Goal: Task Accomplishment & Management: Use online tool/utility

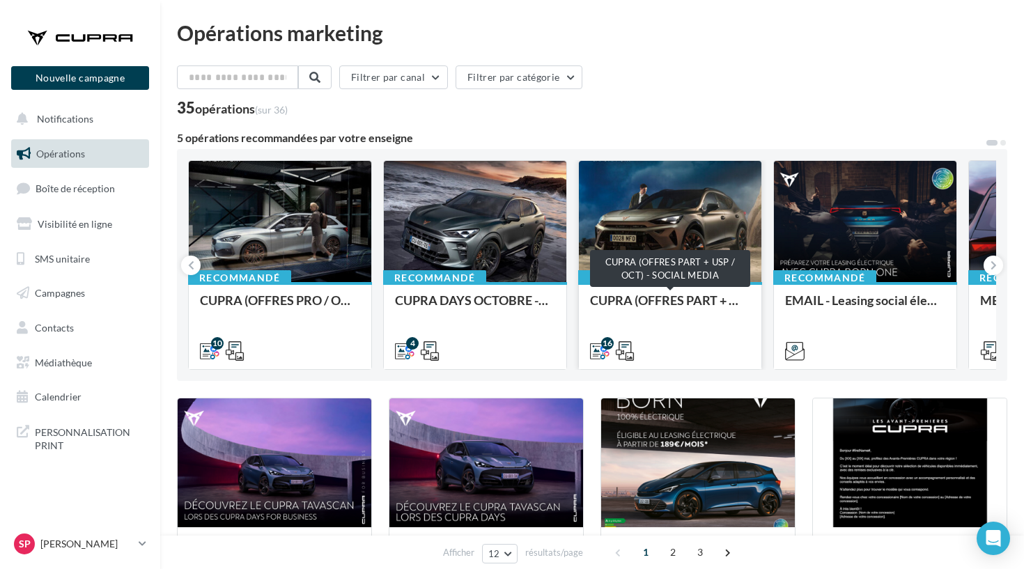
click at [633, 297] on div "CUPRA (OFFRES PART + USP / OCT) - SOCIAL MEDIA" at bounding box center [670, 307] width 160 height 28
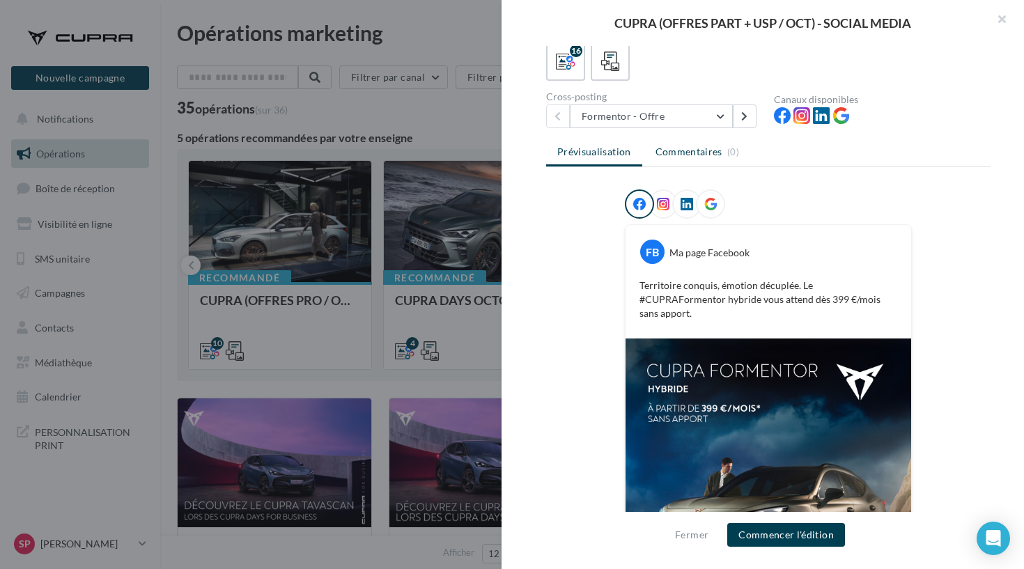
scroll to position [64, 0]
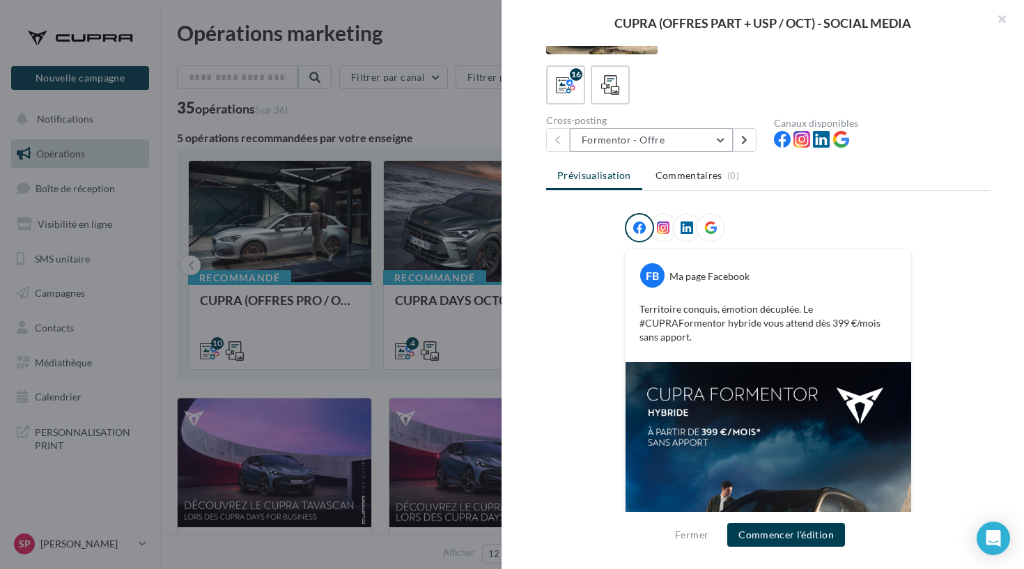
click at [727, 139] on button "Formentor - Offre" at bounding box center [651, 140] width 163 height 24
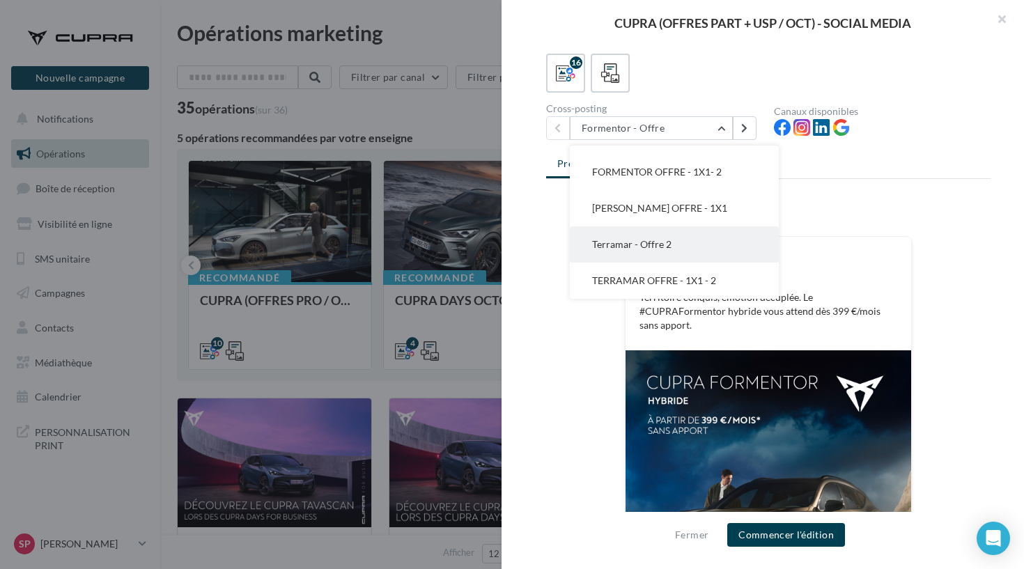
scroll to position [78, 0]
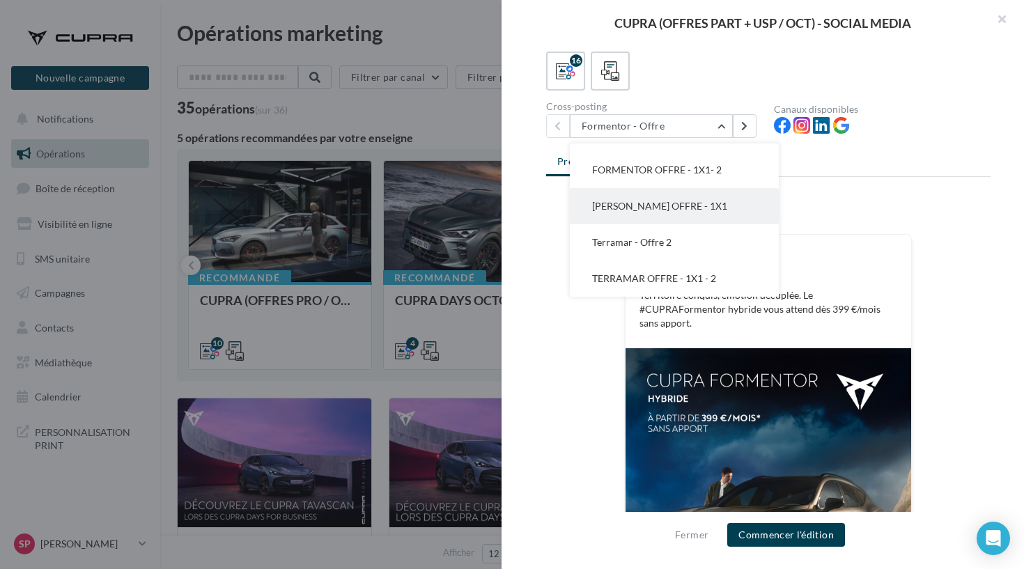
click at [659, 212] on button "[PERSON_NAME] OFFRE - 1X1" at bounding box center [674, 206] width 209 height 36
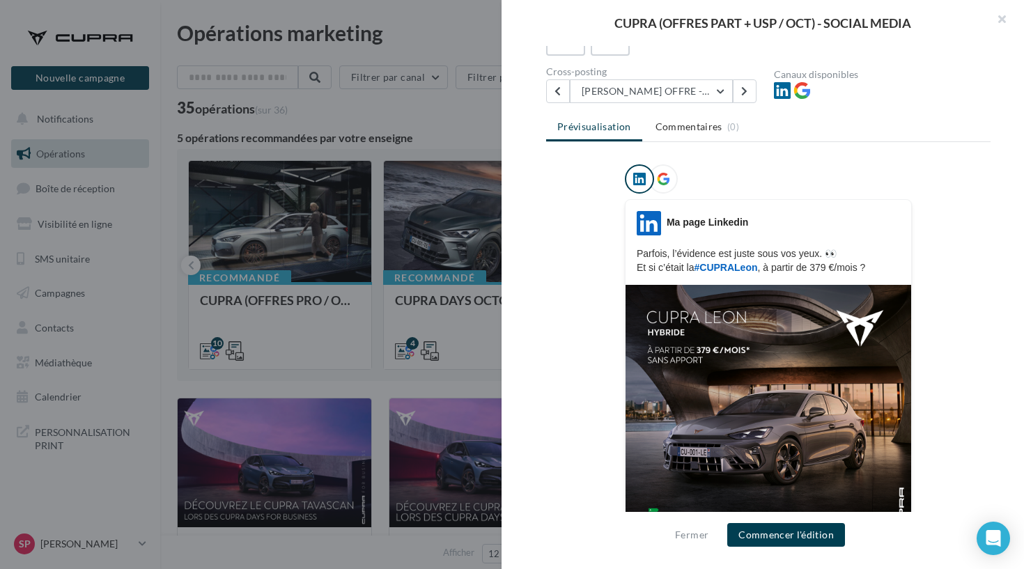
scroll to position [34, 0]
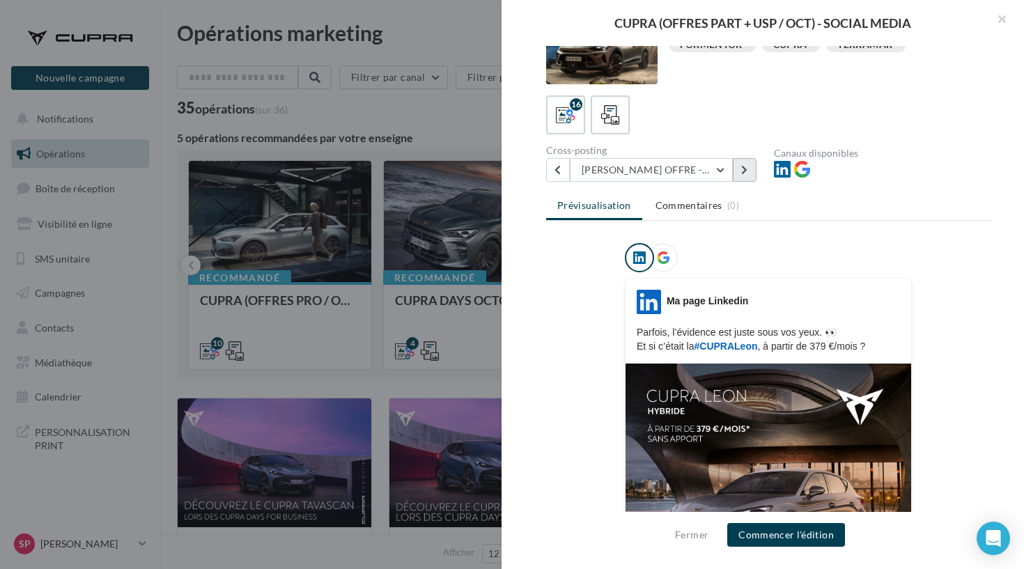
click at [748, 160] on button at bounding box center [745, 170] width 24 height 24
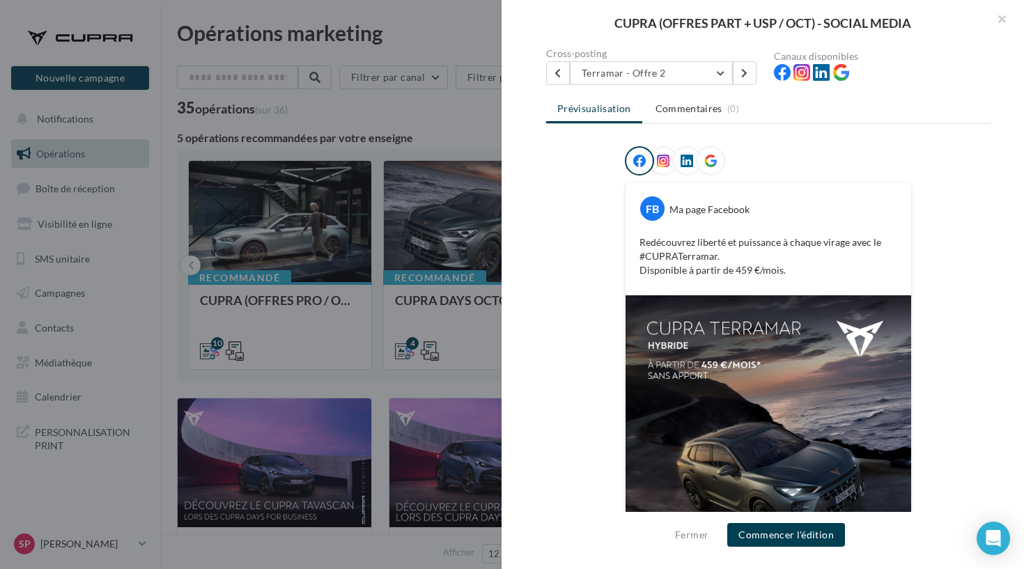
scroll to position [73, 0]
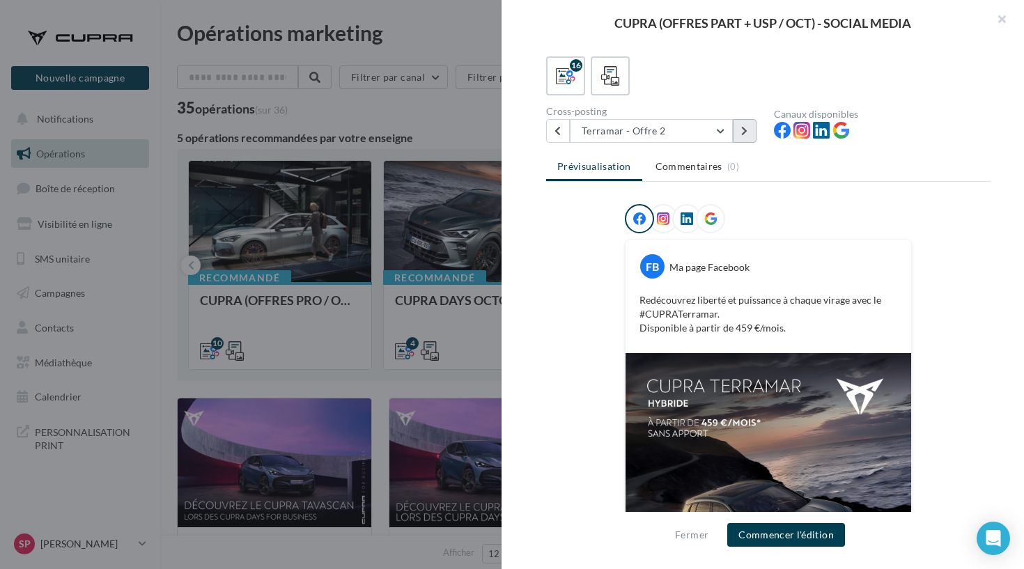
click at [746, 134] on icon at bounding box center [744, 131] width 6 height 10
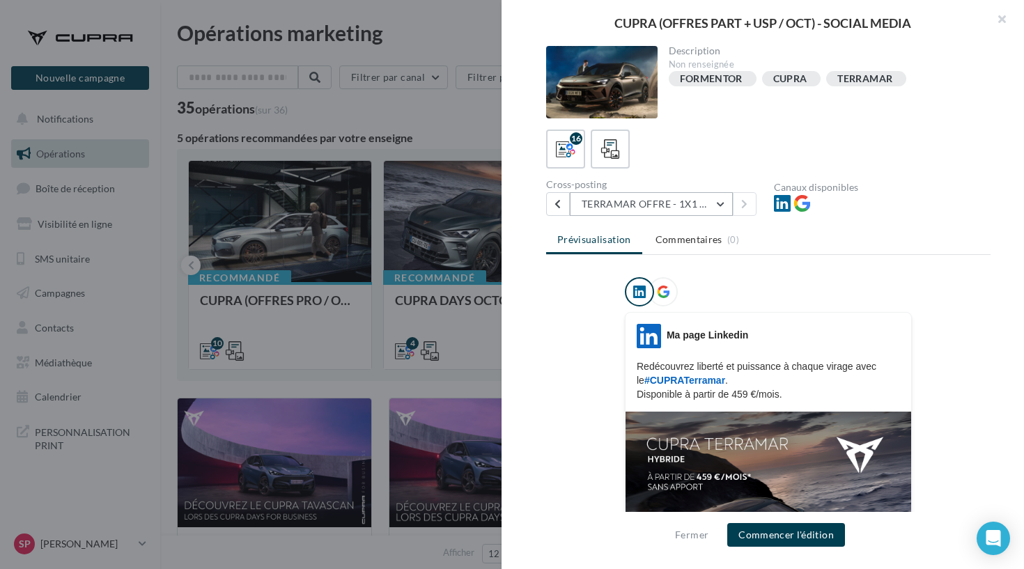
scroll to position [0, 0]
click at [683, 199] on button "TERRAMAR OFFRE - 1X1 - 2" at bounding box center [651, 204] width 163 height 24
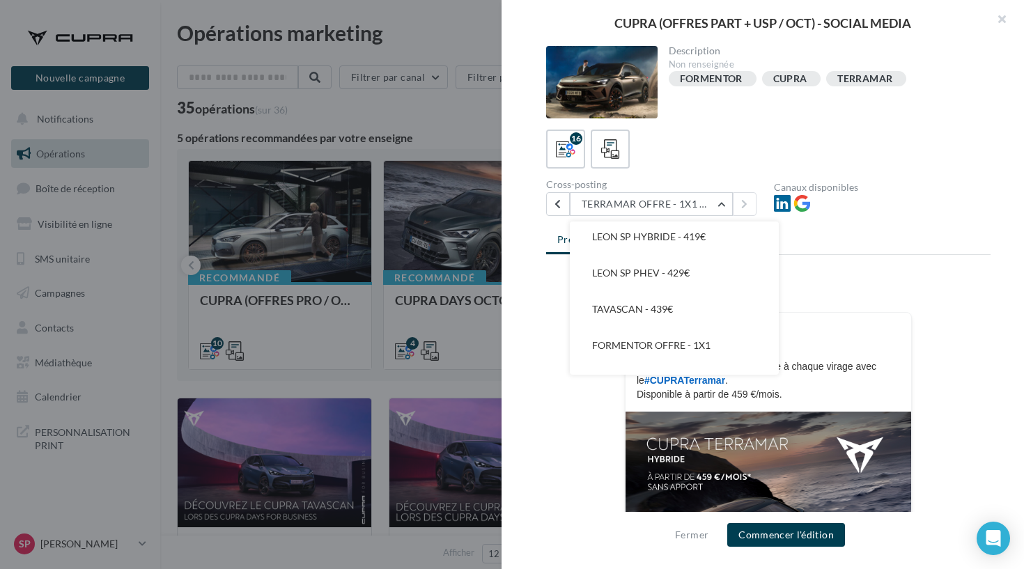
scroll to position [98, 0]
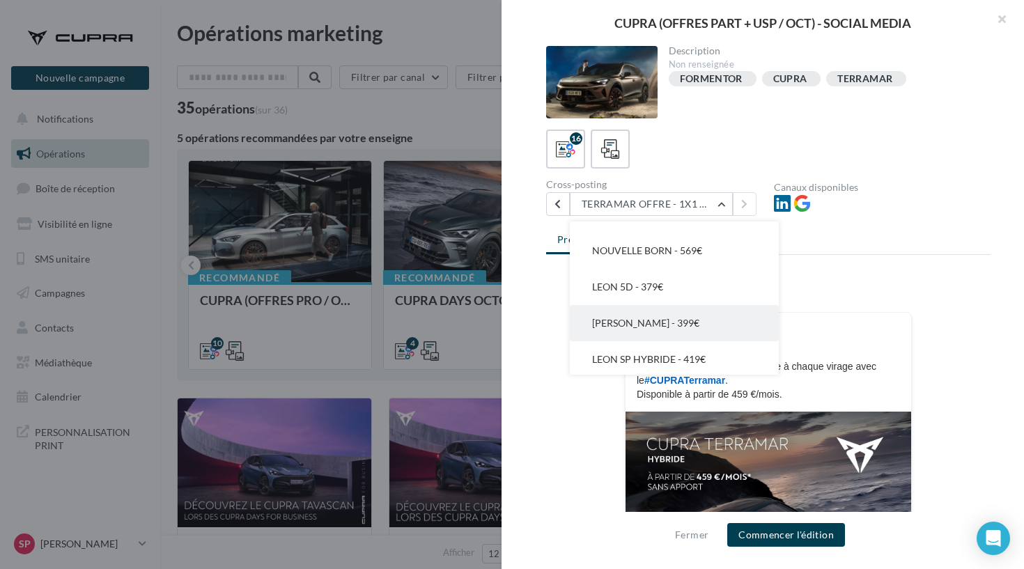
click at [654, 306] on button "[PERSON_NAME] - 399€" at bounding box center [674, 323] width 209 height 36
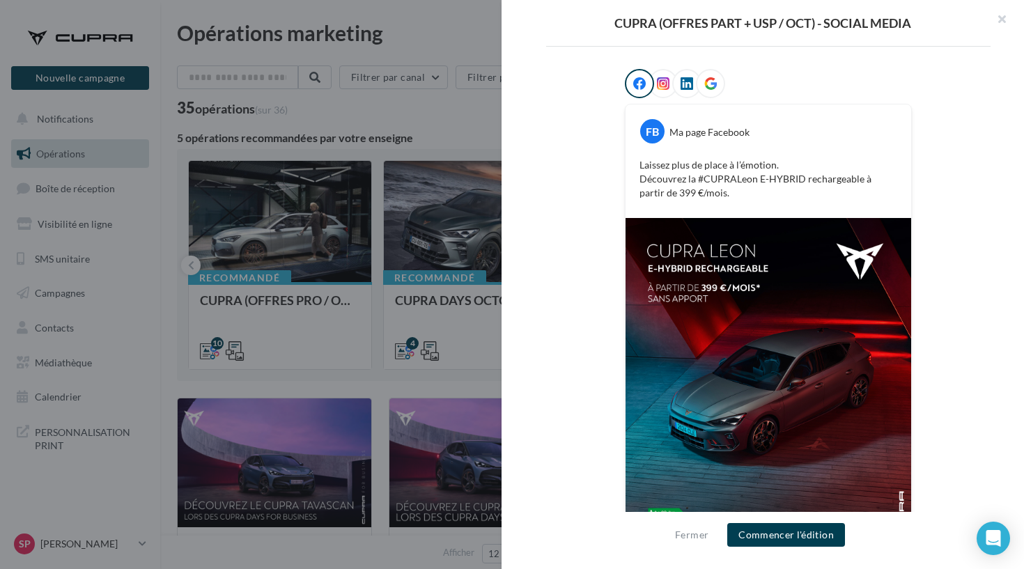
scroll to position [206, 0]
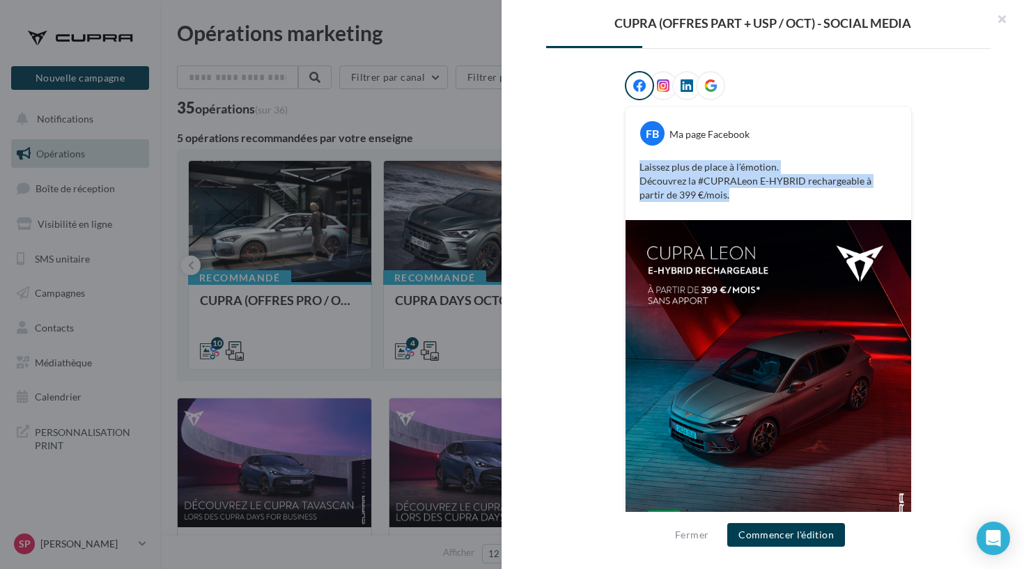
drag, startPoint x: 710, startPoint y: 192, endPoint x: 634, endPoint y: 165, distance: 80.4
click at [634, 166] on div "Laissez plus de place à l’émotion. Découvrez la #CUPRALeon E-HYBRID rechargeabl…" at bounding box center [768, 181] width 279 height 49
copy p "Laissez plus de place à l’émotion. Découvrez la #CUPRALeon E-HYBRID rechargeabl…"
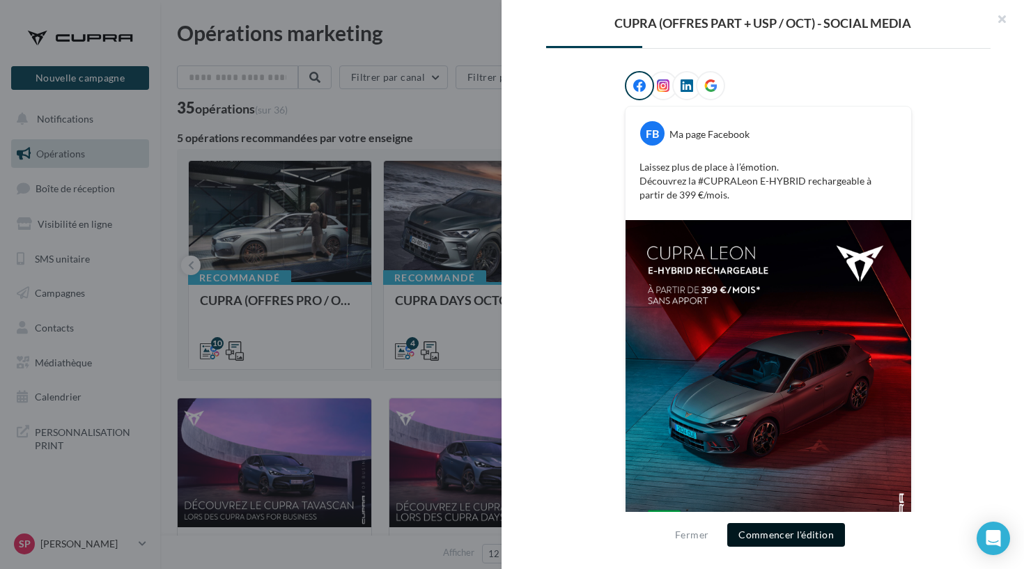
click at [751, 527] on button "Commencer l'édition" at bounding box center [787, 535] width 118 height 24
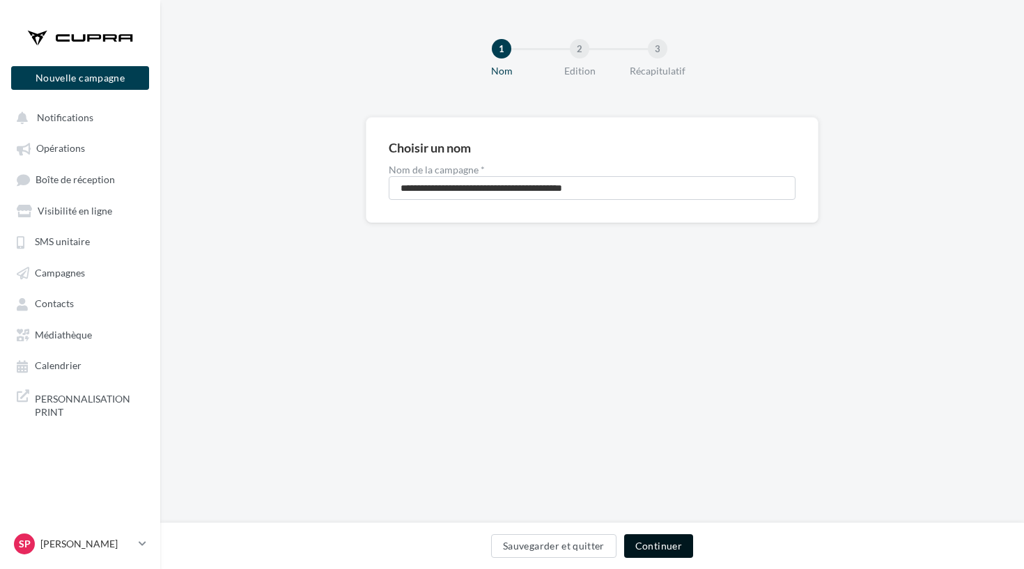
click at [661, 541] on button "Continuer" at bounding box center [658, 547] width 69 height 24
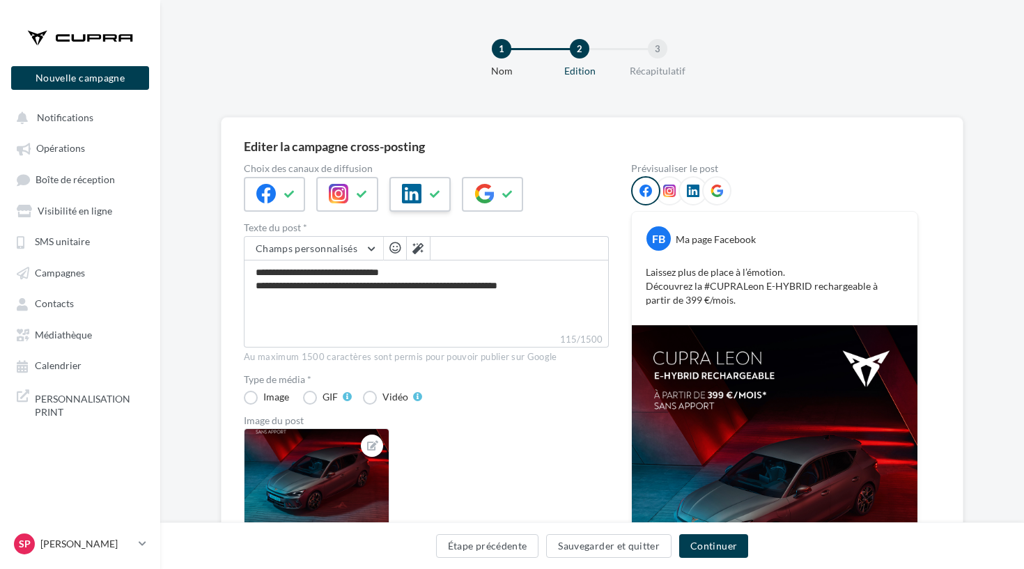
click at [416, 208] on div at bounding box center [420, 194] width 61 height 35
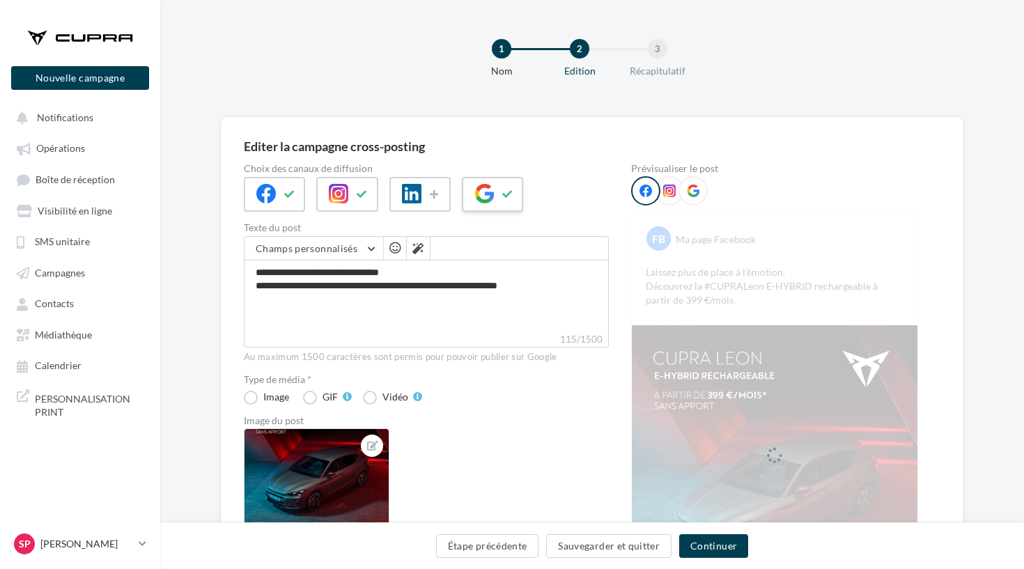
click at [483, 208] on div at bounding box center [492, 194] width 61 height 35
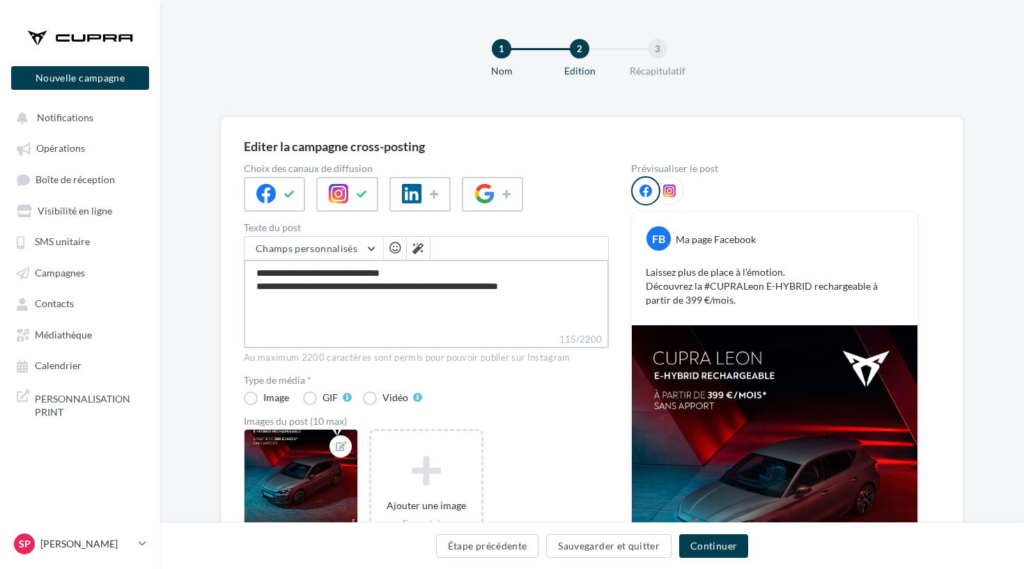
drag, startPoint x: 578, startPoint y: 284, endPoint x: 241, endPoint y: 252, distance: 338.2
click at [241, 252] on div "Editer la campagne cross-posting Choix des canaux de diffusion Texte du post Ch…" at bounding box center [592, 426] width 743 height 618
click at [720, 544] on button "Continuer" at bounding box center [713, 547] width 69 height 24
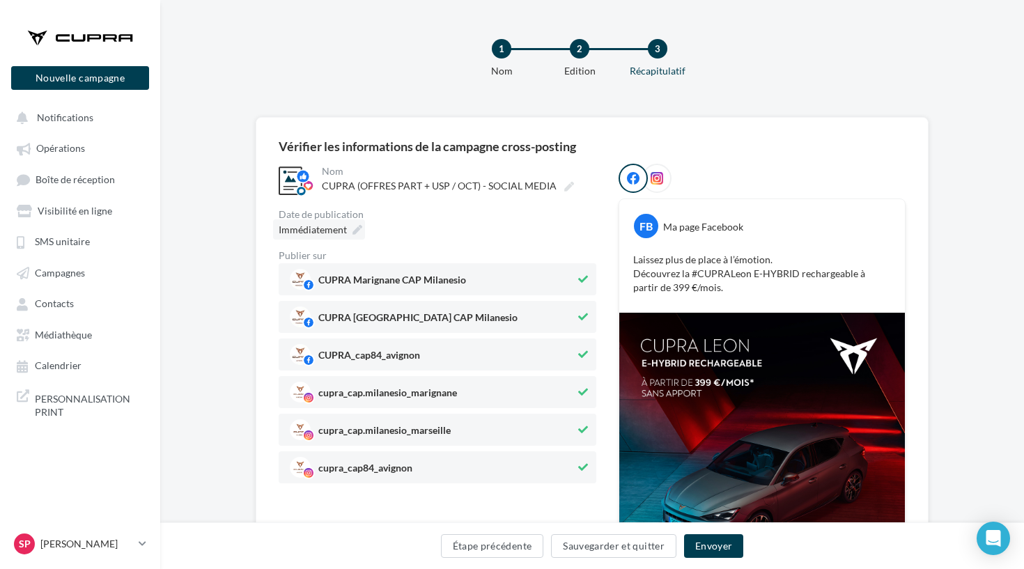
click at [360, 235] on icon at bounding box center [358, 230] width 10 height 10
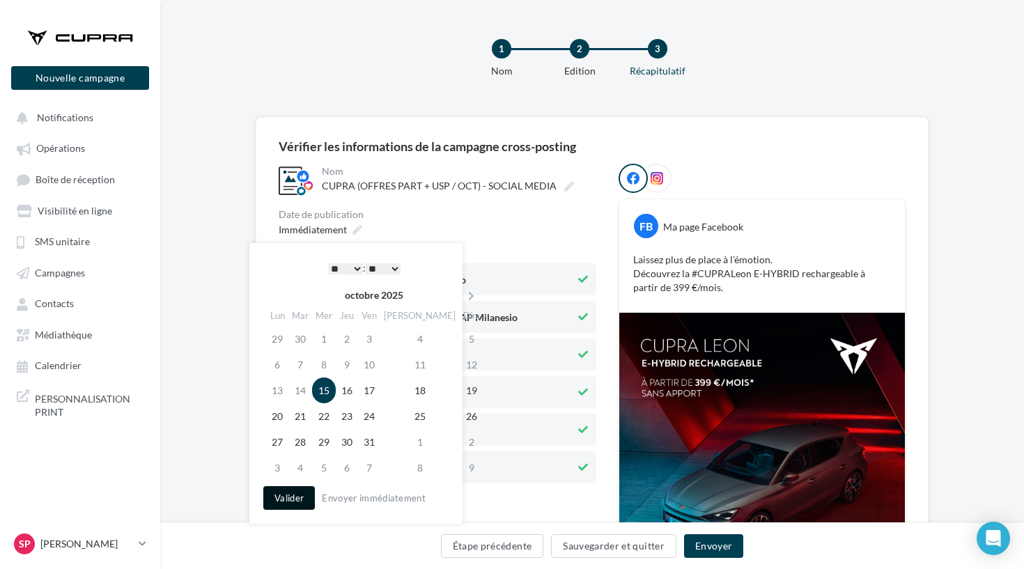
click at [287, 497] on button "Valider" at bounding box center [289, 498] width 52 height 24
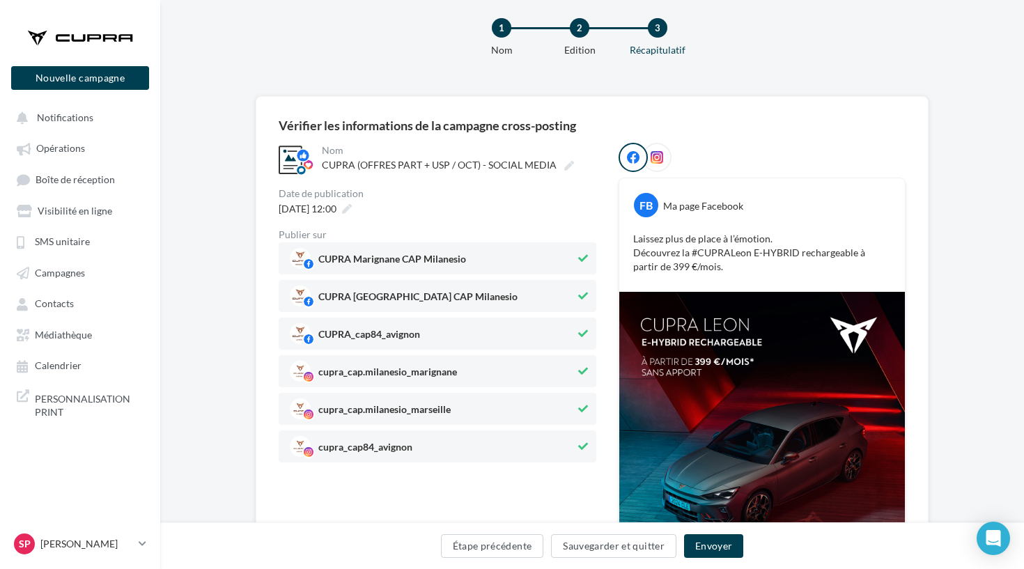
scroll to position [91, 0]
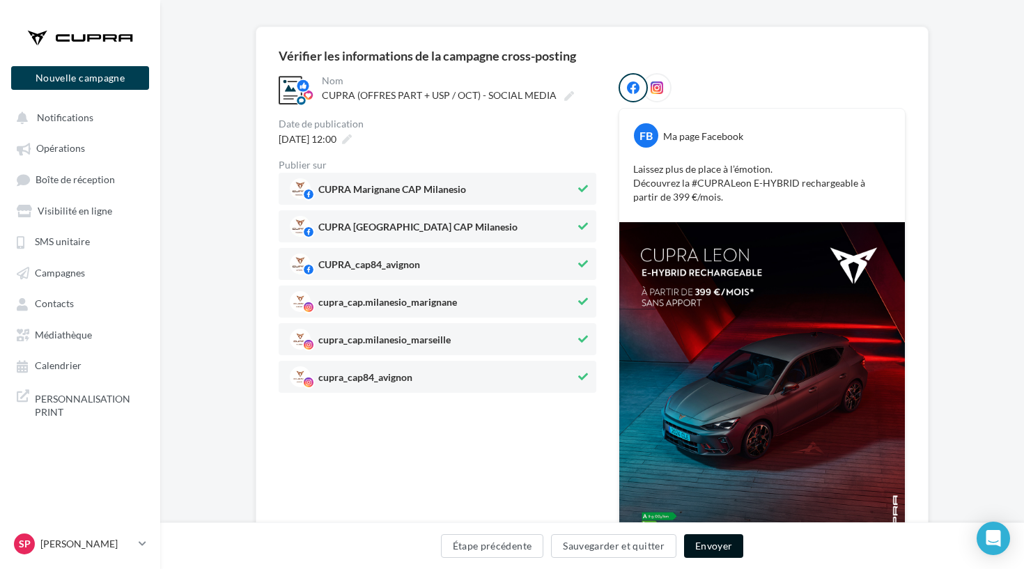
click at [709, 551] on button "Envoyer" at bounding box center [713, 547] width 59 height 24
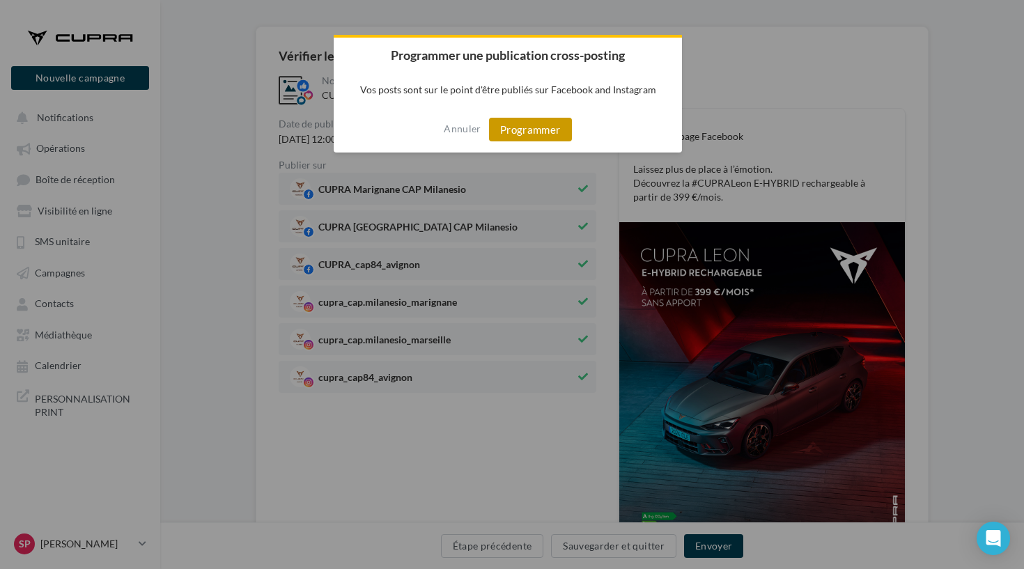
click at [536, 141] on button "Programmer" at bounding box center [530, 130] width 83 height 24
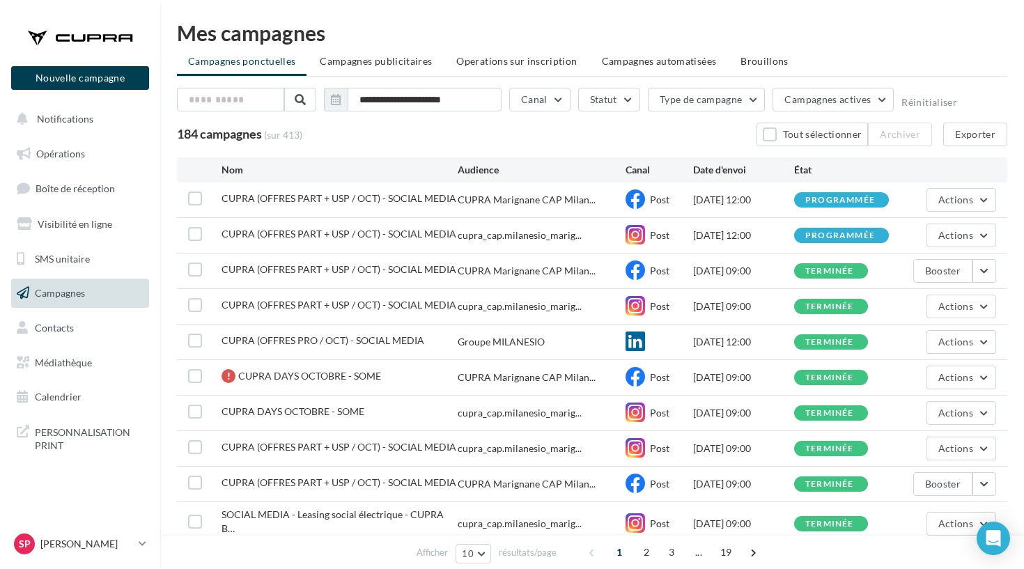
click at [46, 43] on div at bounding box center [80, 37] width 112 height 35
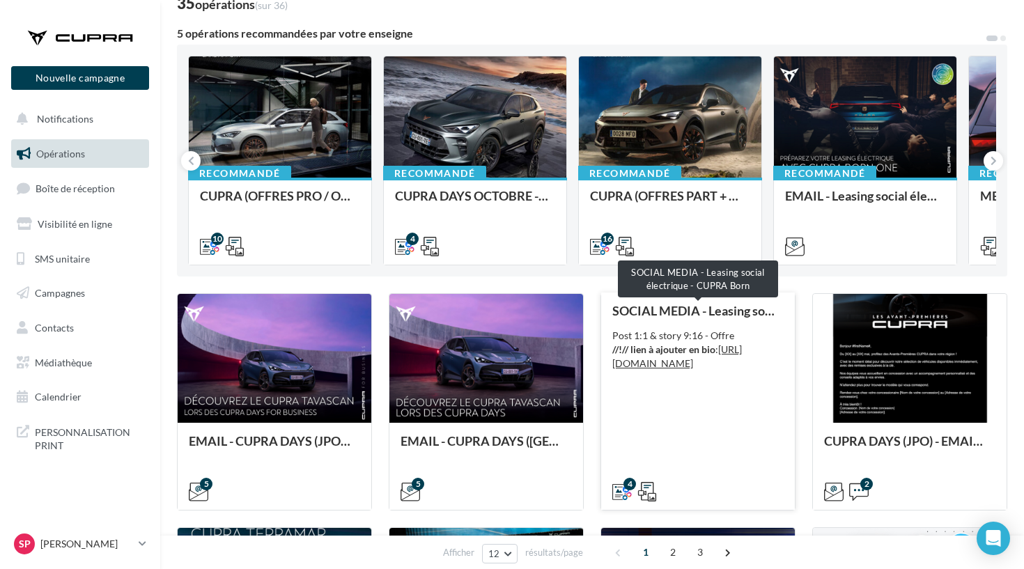
scroll to position [91, 0]
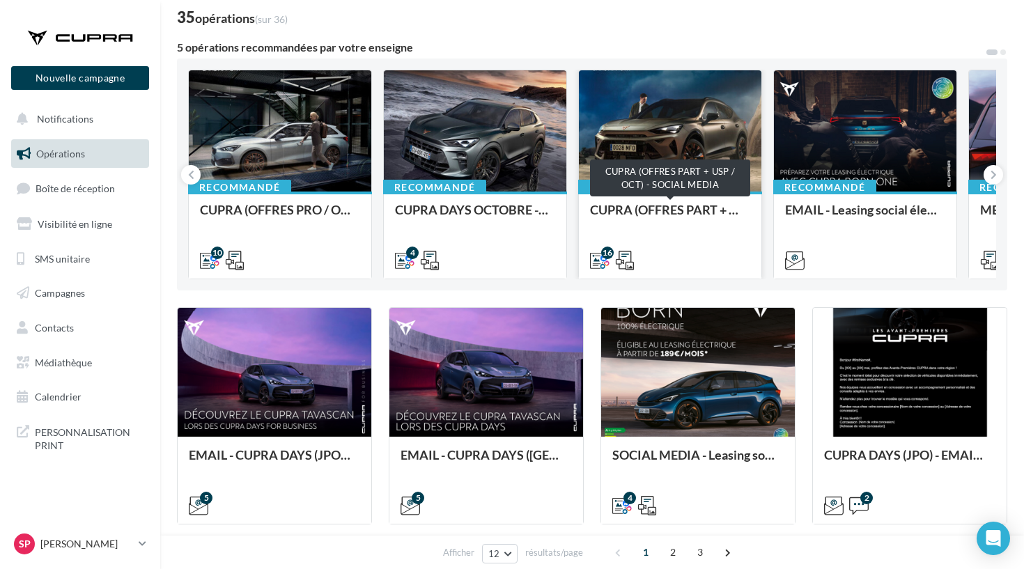
click at [645, 205] on div "CUPRA (OFFRES PART + USP / OCT) - SOCIAL MEDIA" at bounding box center [670, 217] width 160 height 28
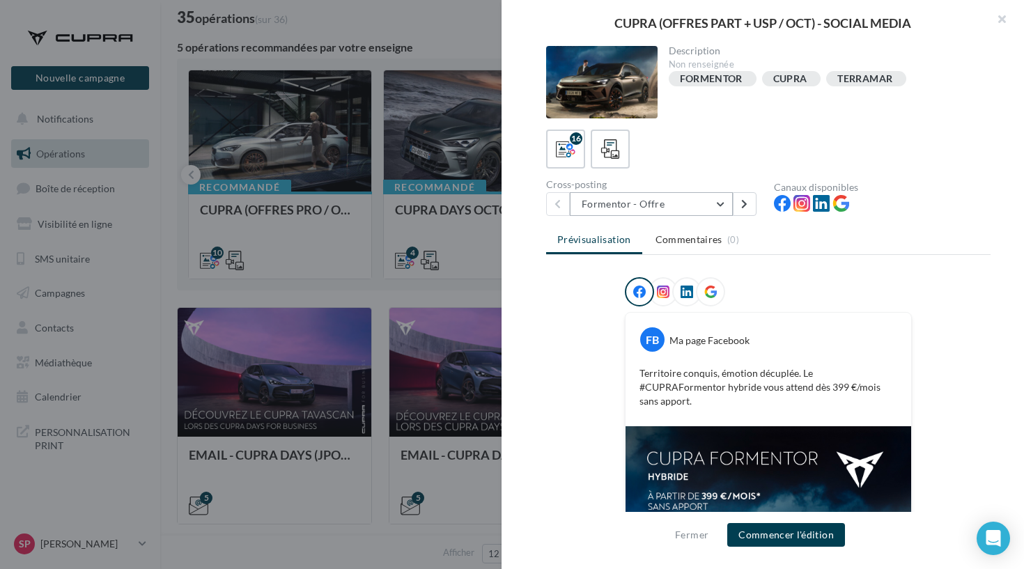
click at [668, 206] on button "Formentor - Offre" at bounding box center [651, 204] width 163 height 24
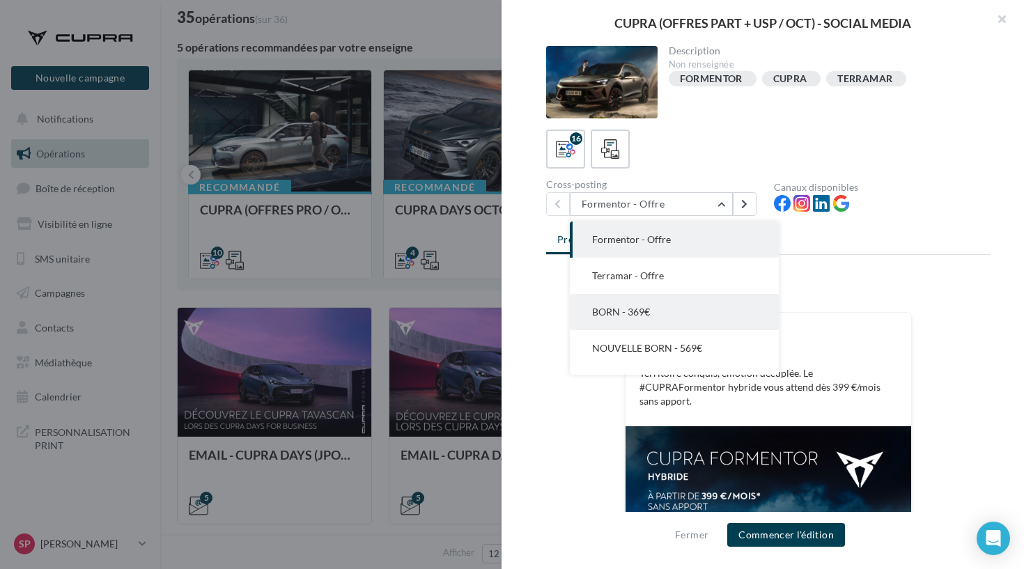
scroll to position [84, 0]
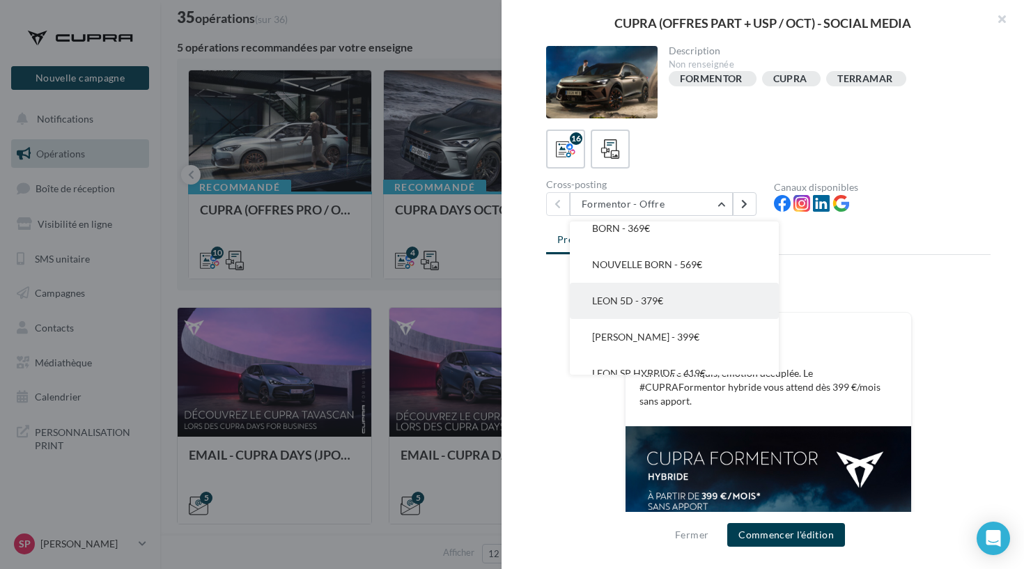
click at [657, 297] on span "LEON 5D - 379€" at bounding box center [627, 301] width 71 height 12
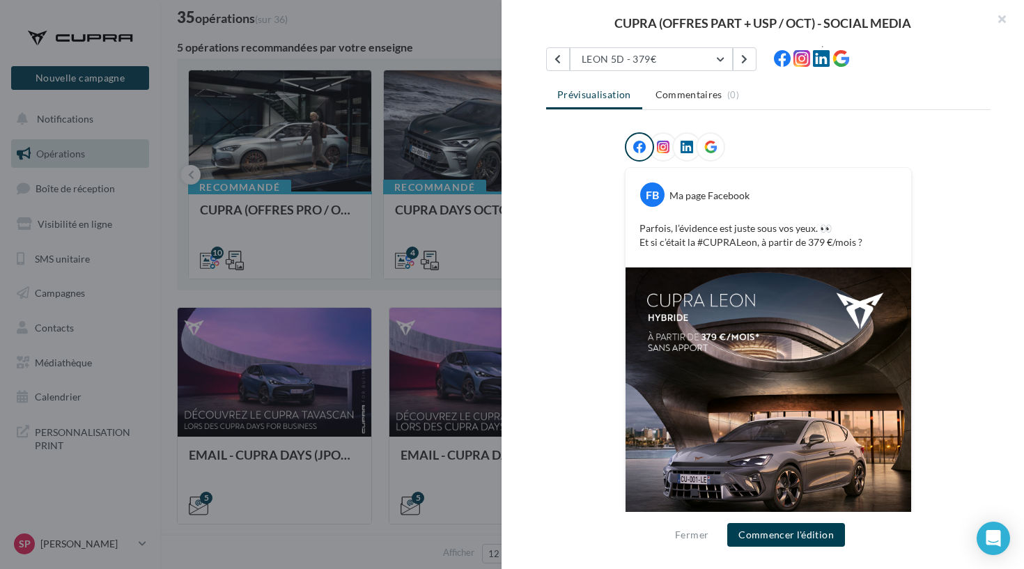
scroll to position [129, 0]
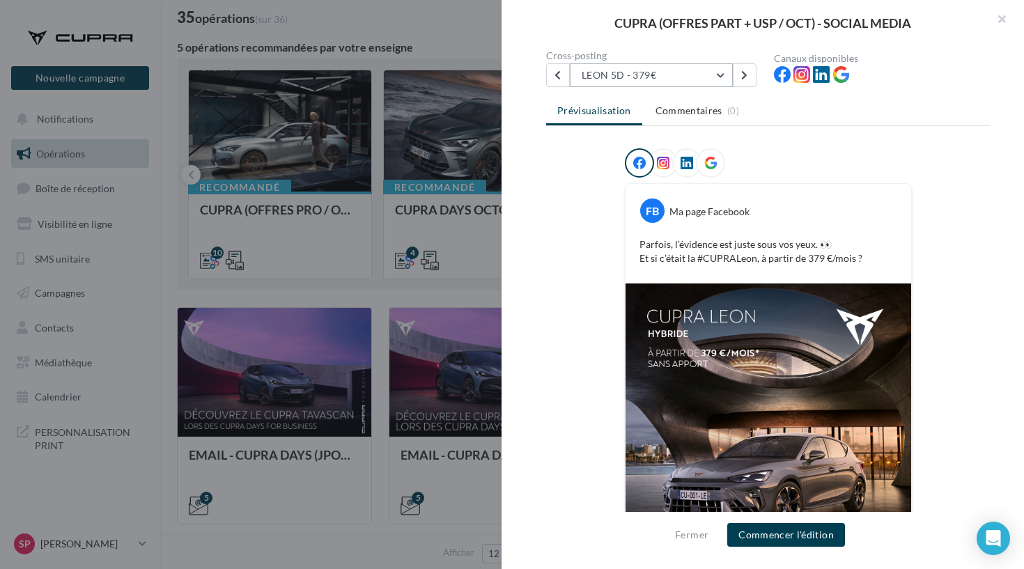
click at [652, 72] on button "LEON 5D - 379€" at bounding box center [651, 75] width 163 height 24
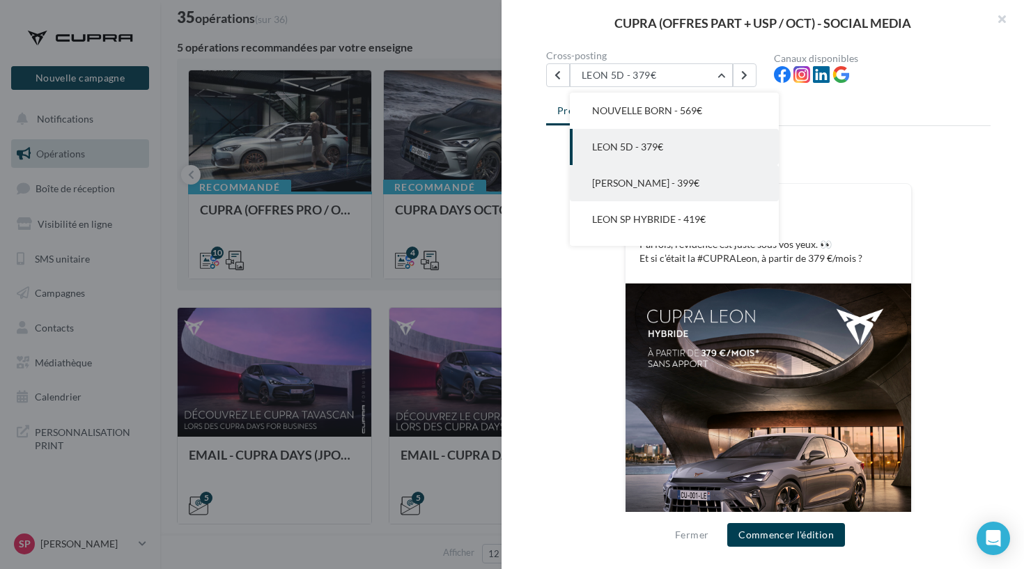
scroll to position [265, 0]
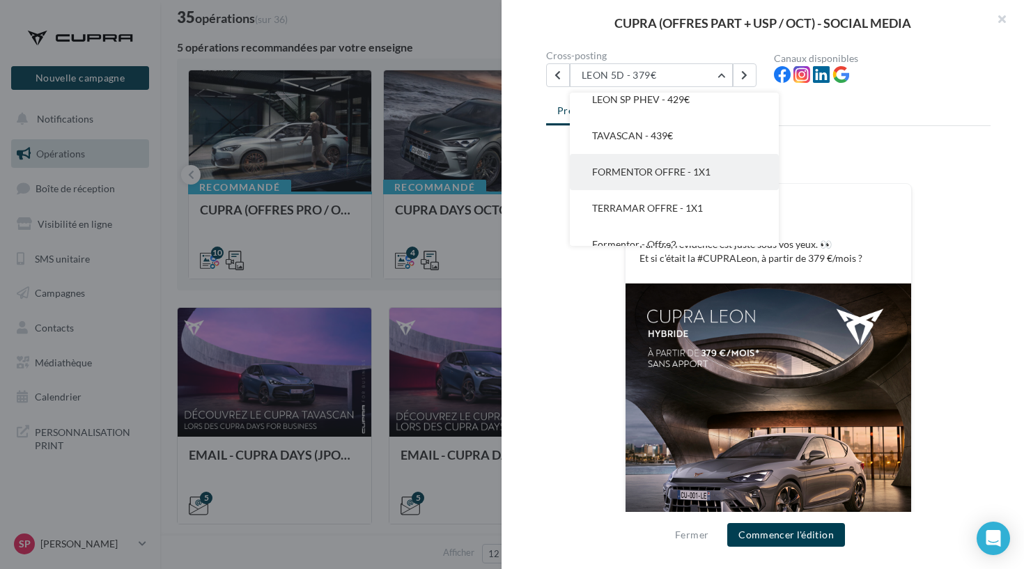
click at [649, 177] on span "FORMENTOR OFFRE - 1X1" at bounding box center [651, 172] width 118 height 12
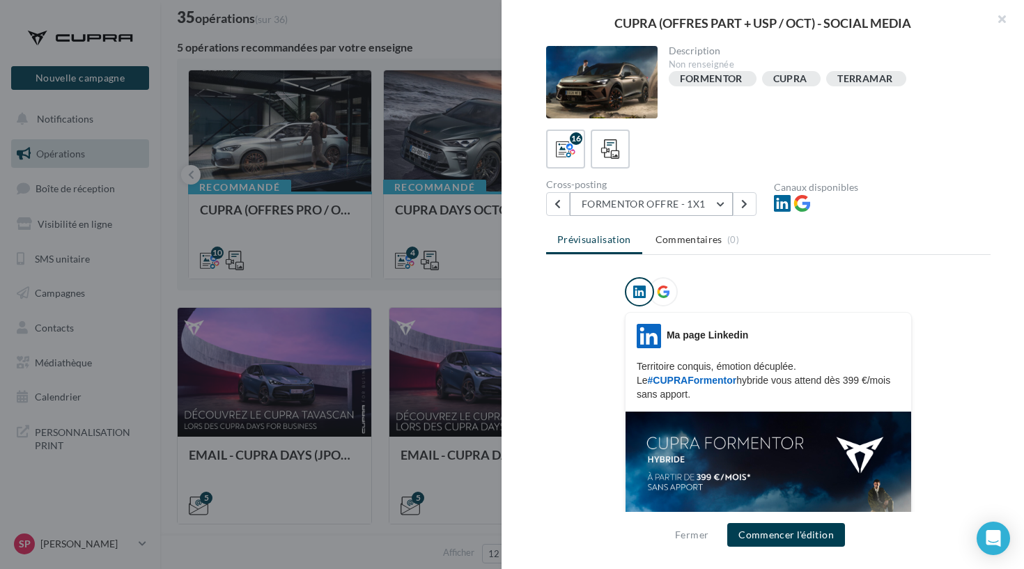
scroll to position [0, 0]
click at [660, 211] on button "FORMENTOR OFFRE - 1X1" at bounding box center [651, 204] width 163 height 24
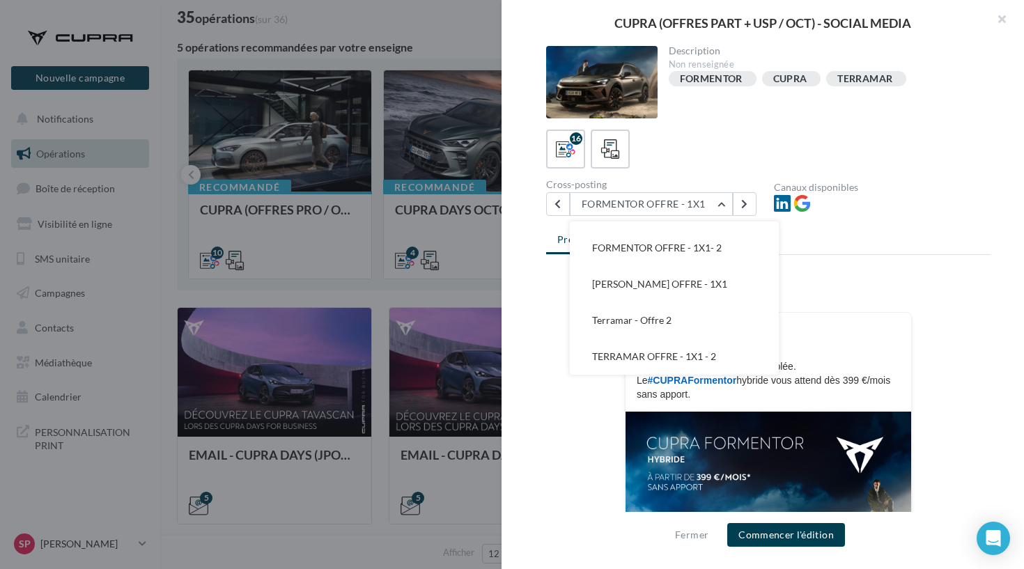
scroll to position [427, 0]
click at [652, 284] on span "[PERSON_NAME] OFFRE - 1X1" at bounding box center [659, 284] width 135 height 12
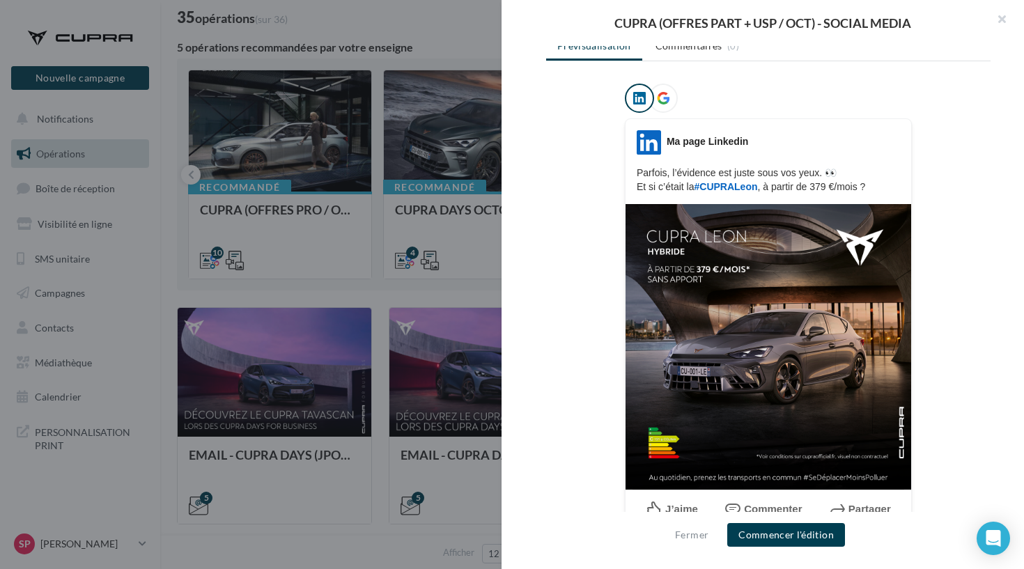
scroll to position [200, 0]
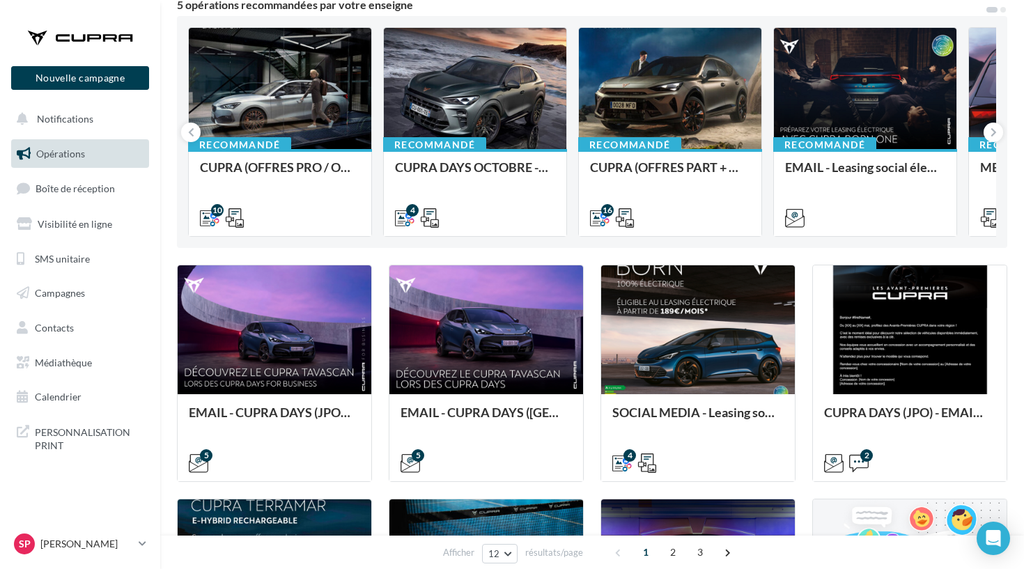
scroll to position [114, 0]
